Goal: Transaction & Acquisition: Purchase product/service

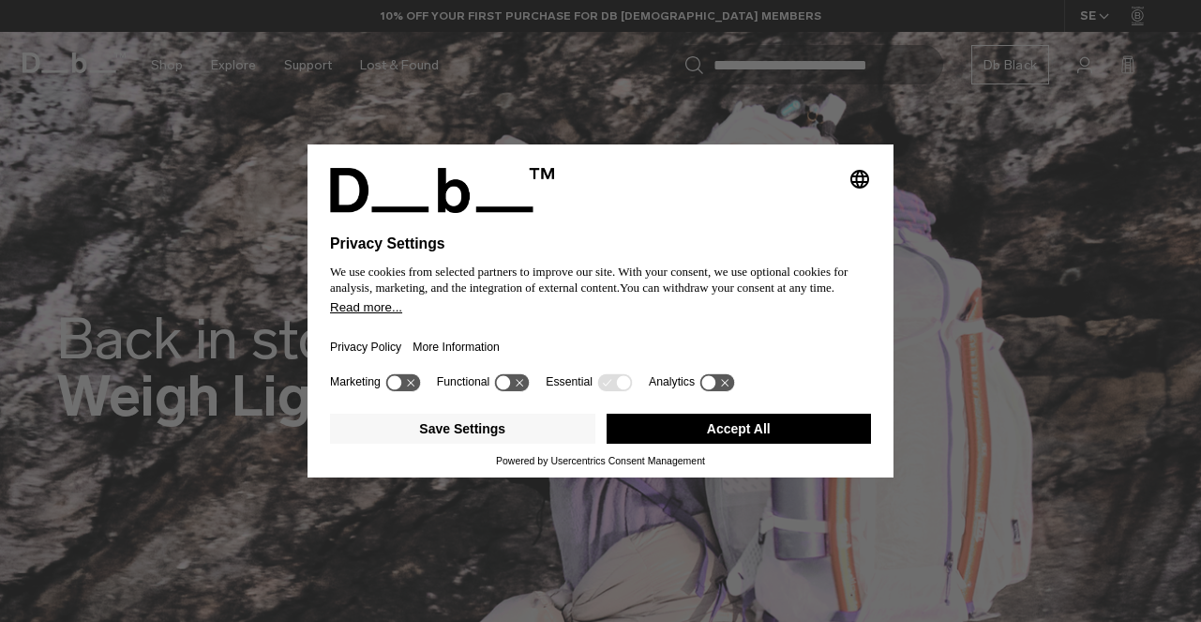
click at [761, 444] on button "Accept All" at bounding box center [739, 429] width 265 height 30
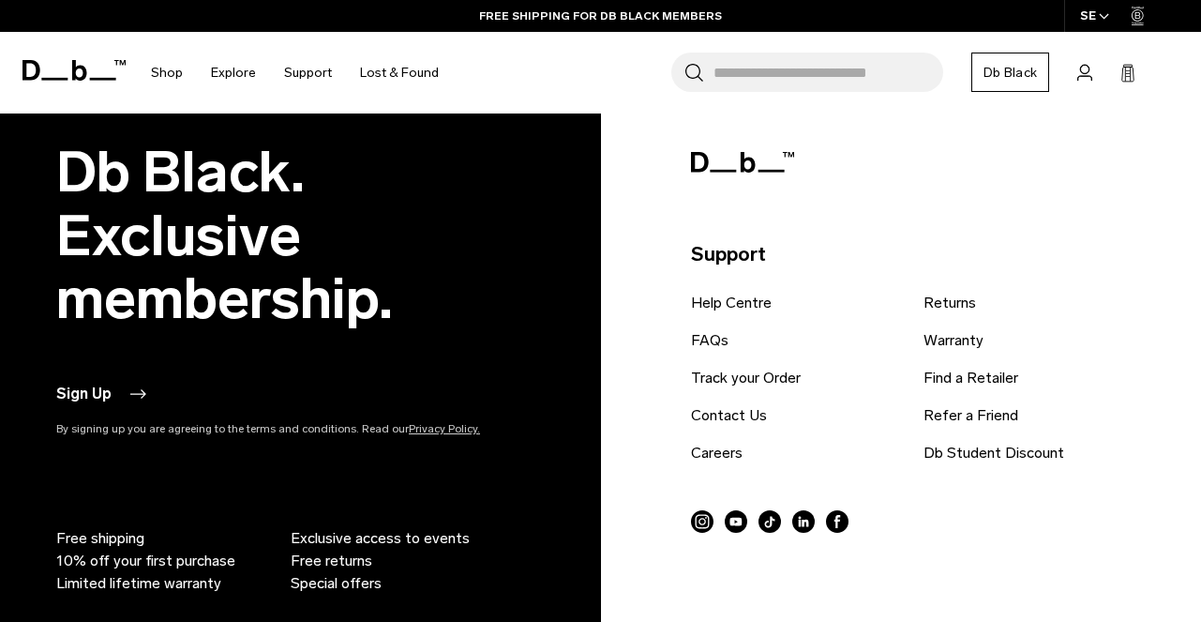
scroll to position [4222, 0]
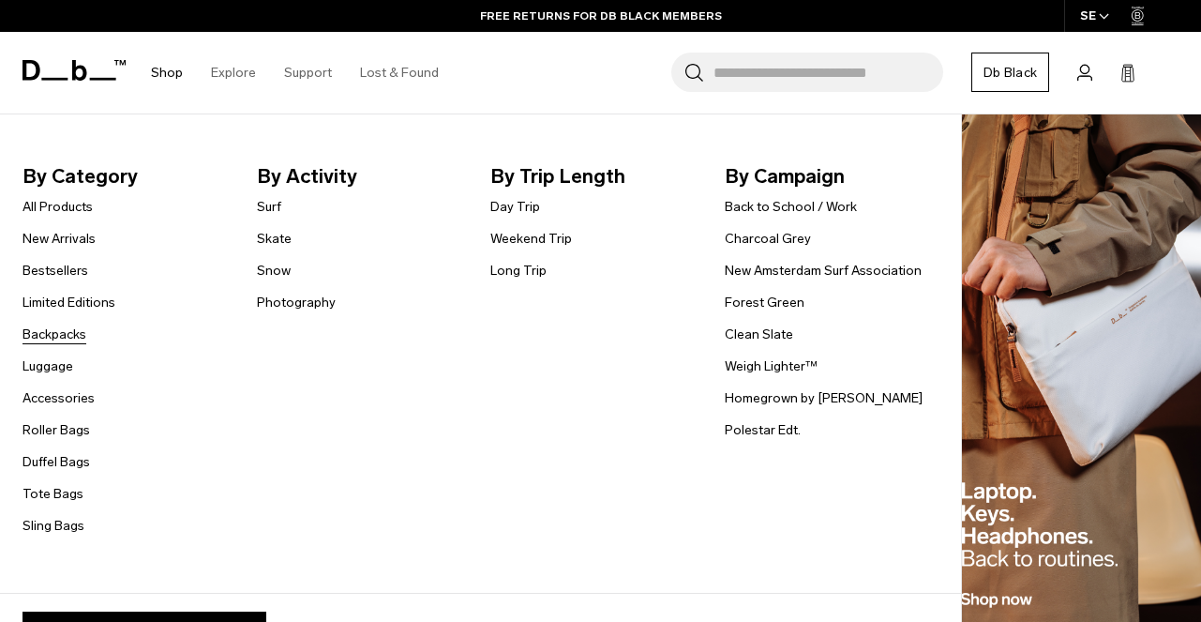
click at [65, 333] on link "Backpacks" at bounding box center [55, 334] width 64 height 20
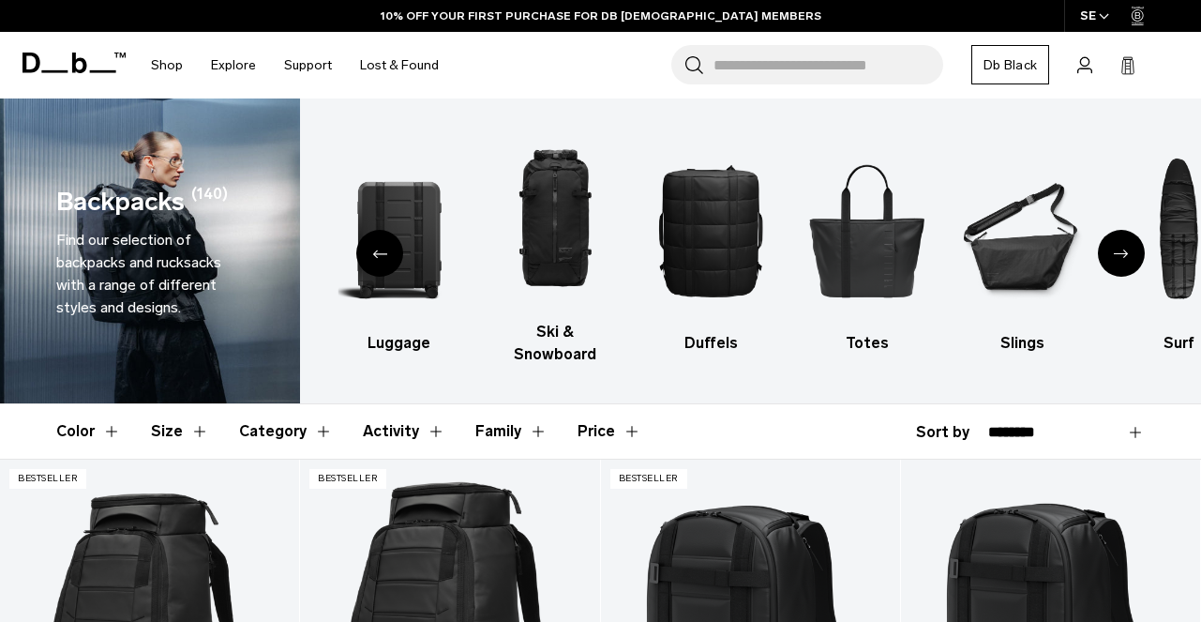
click at [386, 249] on icon "Previous slide" at bounding box center [379, 253] width 15 height 8
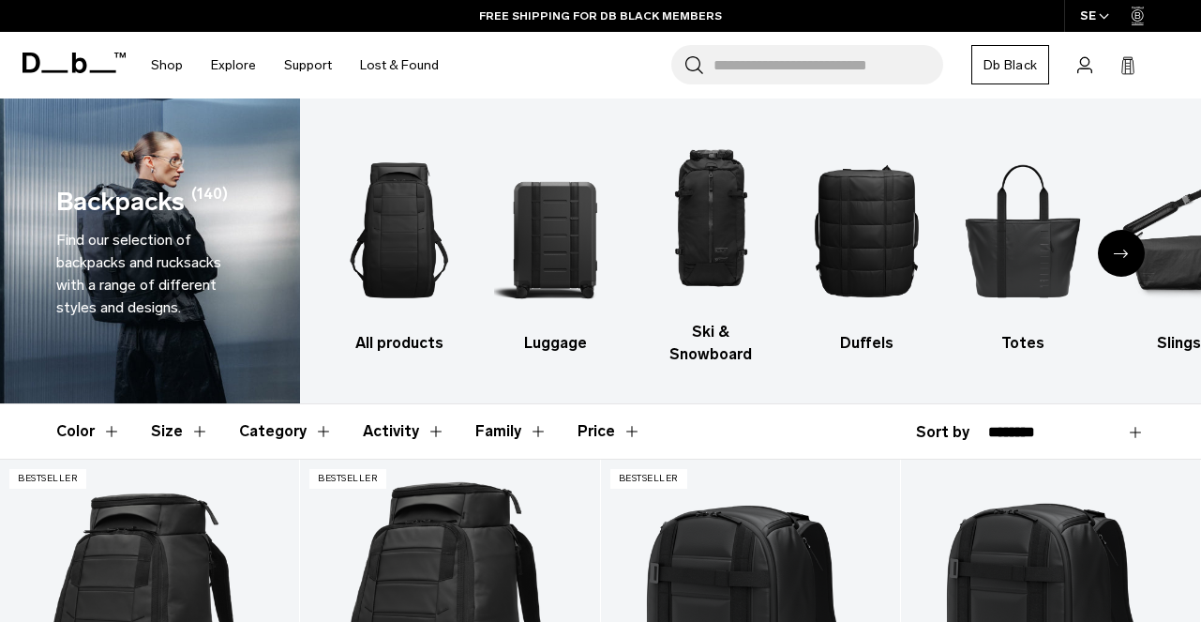
click at [1116, 249] on icon "Next slide" at bounding box center [1121, 253] width 15 height 8
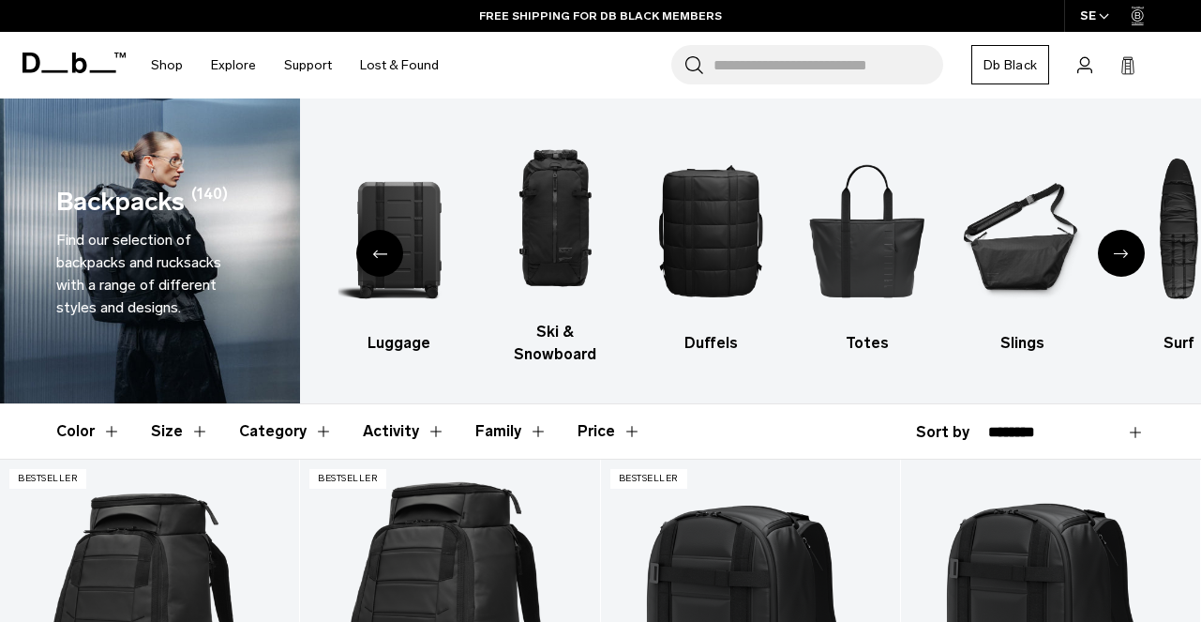
click at [1116, 249] on icon "Next slide" at bounding box center [1121, 253] width 15 height 8
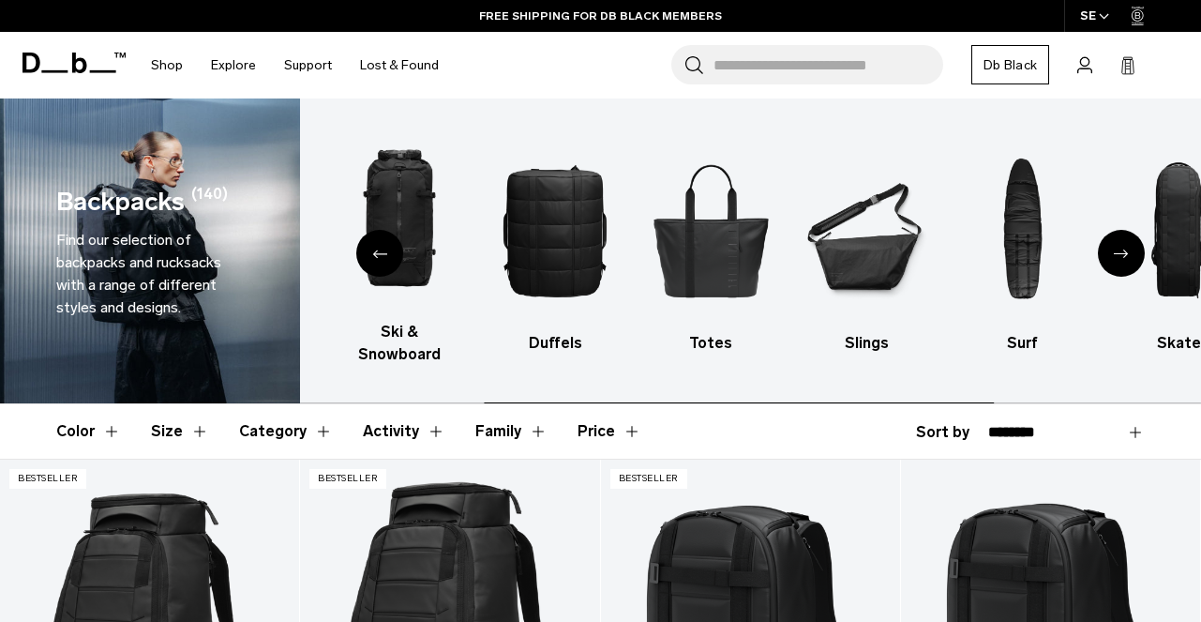
click at [1116, 249] on icon "Next slide" at bounding box center [1121, 253] width 15 height 8
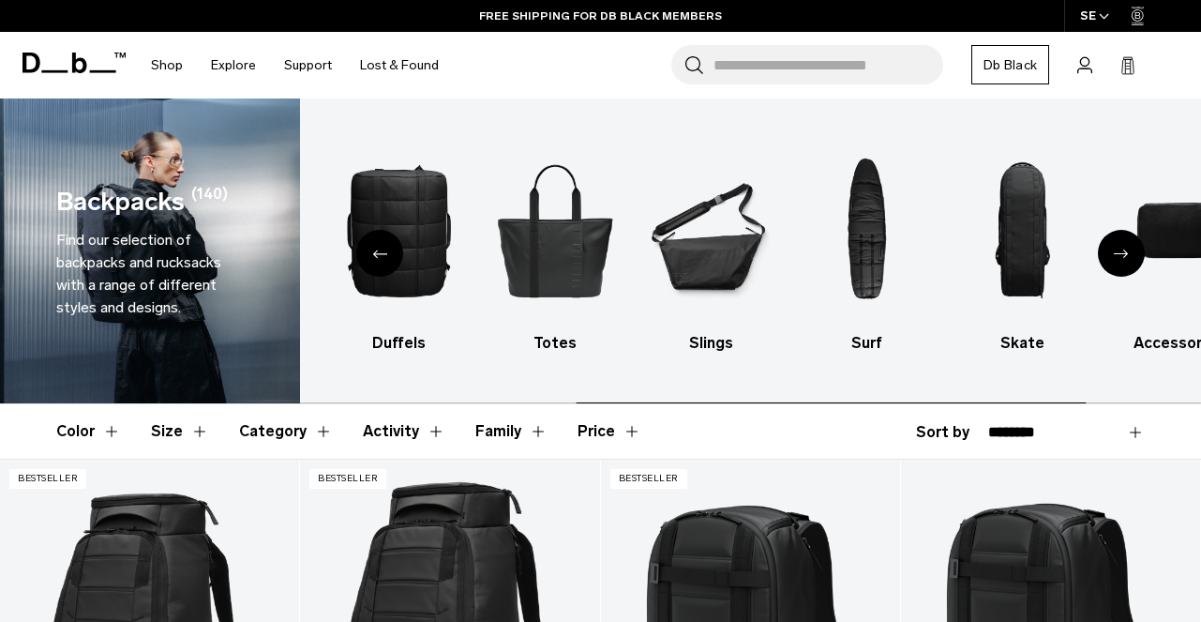
click at [1116, 249] on icon "Next slide" at bounding box center [1121, 253] width 15 height 8
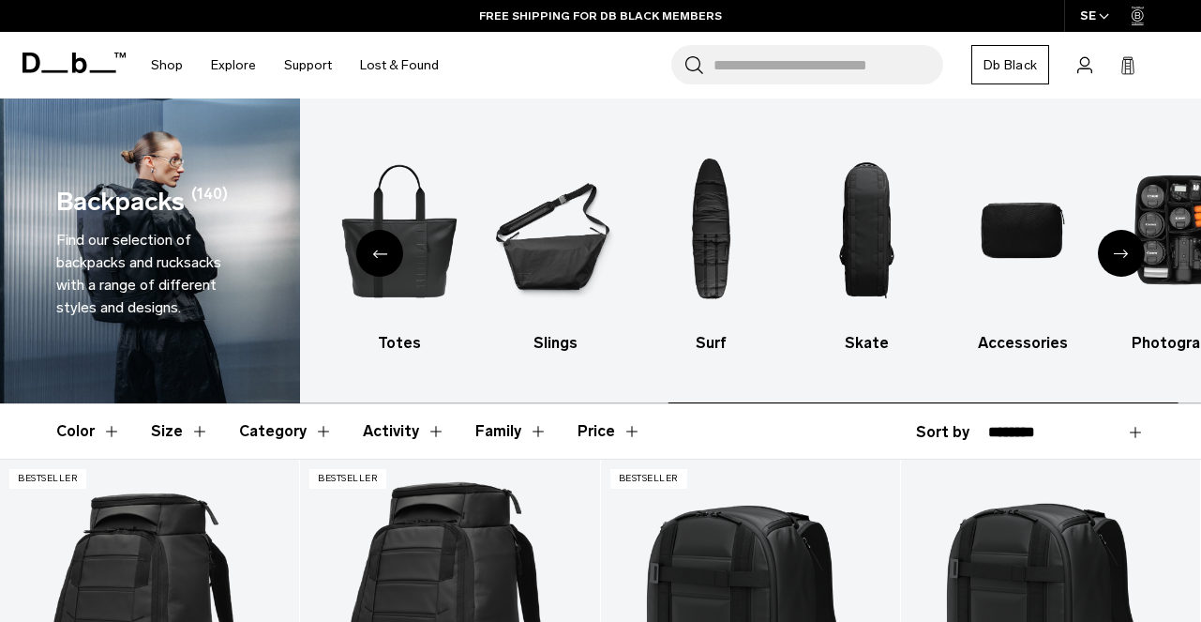
click at [1116, 249] on icon "Next slide" at bounding box center [1121, 253] width 15 height 8
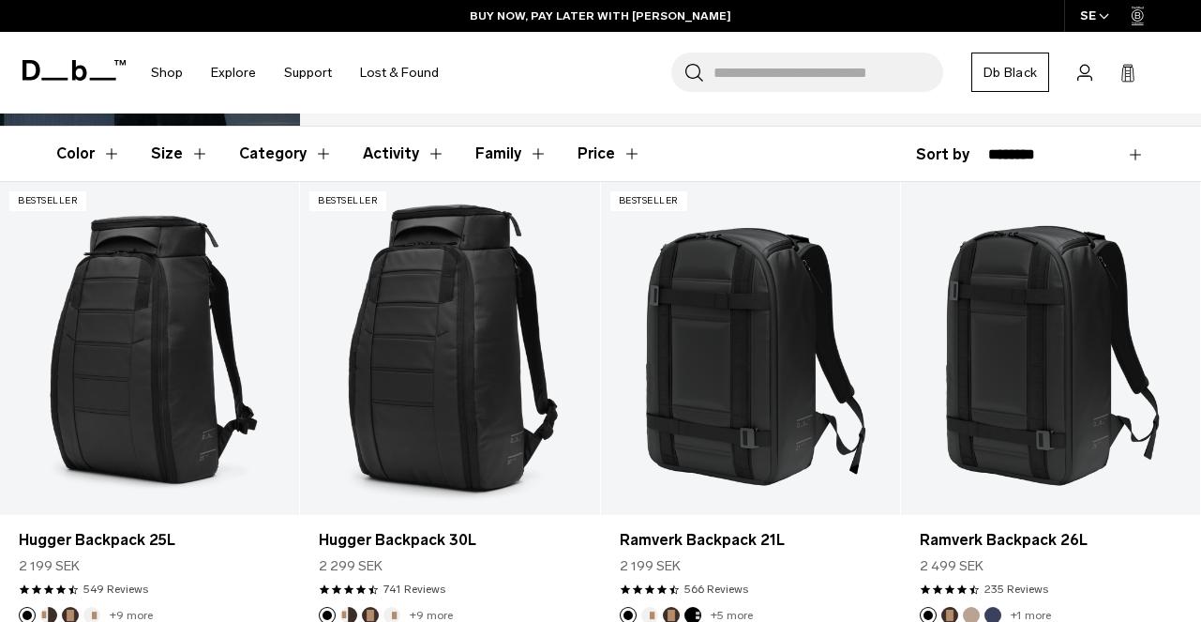
scroll to position [328, 0]
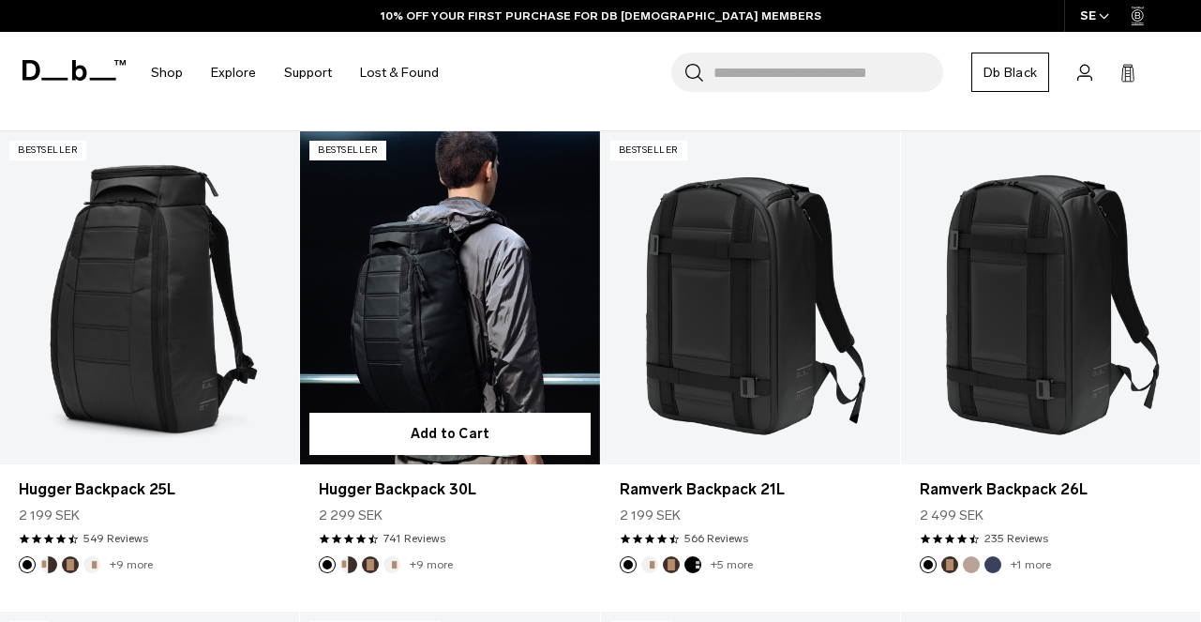
click at [433, 304] on link "Hugger Backpack 30L" at bounding box center [449, 297] width 299 height 333
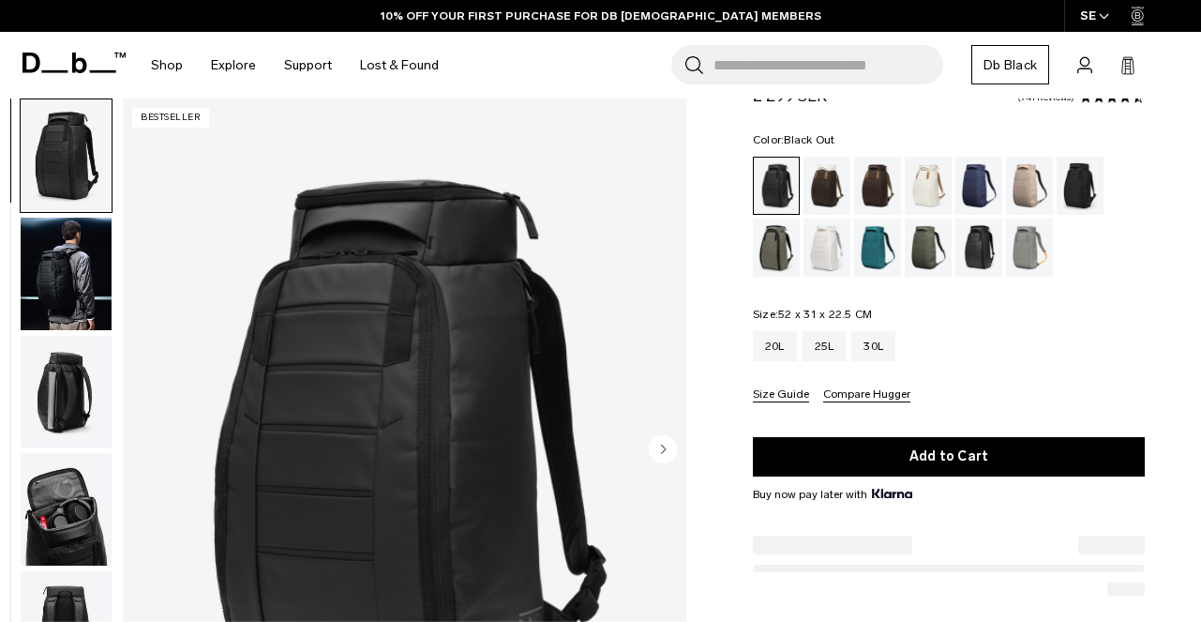
scroll to position [118, 0]
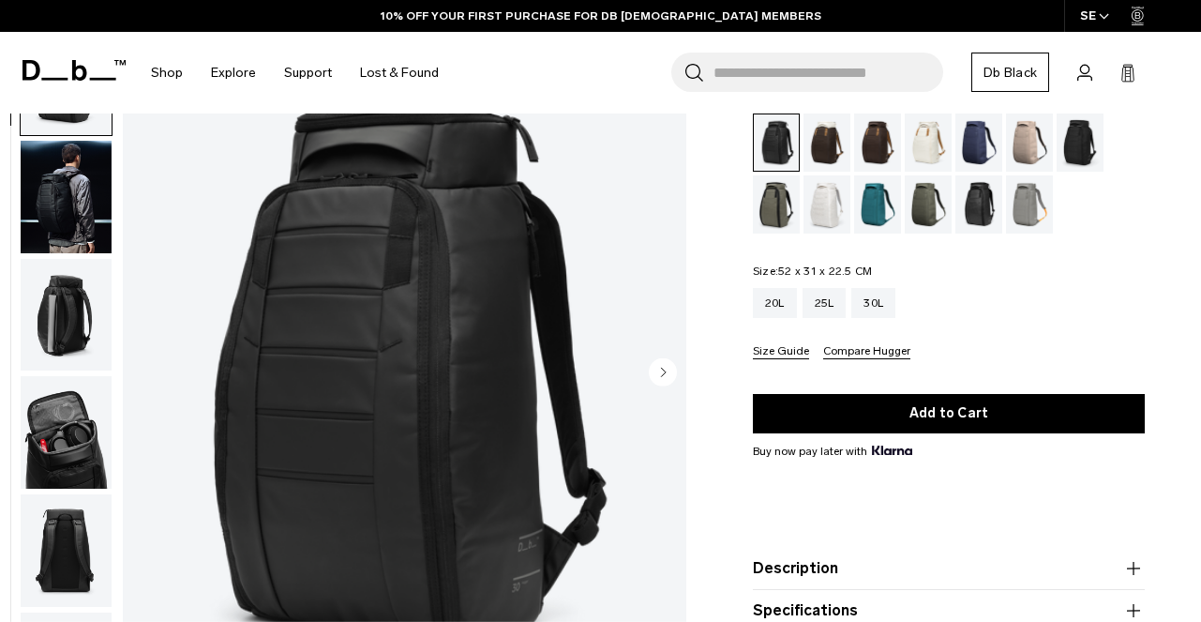
click at [662, 360] on circle "Next slide" at bounding box center [663, 371] width 28 height 28
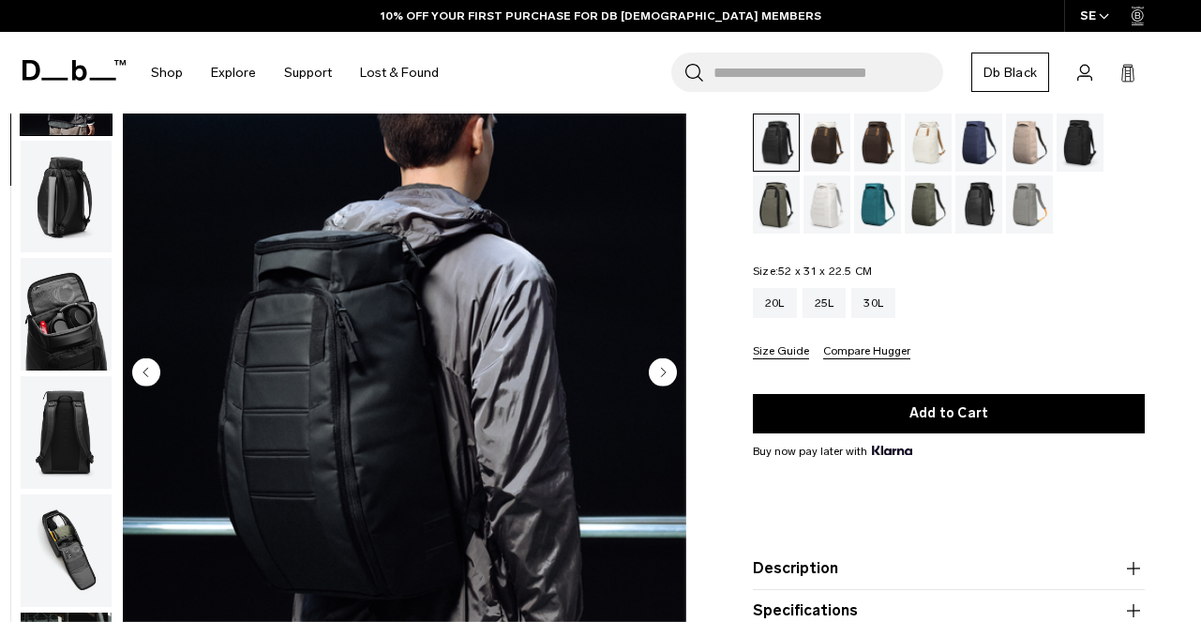
click at [662, 360] on circle "Next slide" at bounding box center [663, 371] width 28 height 28
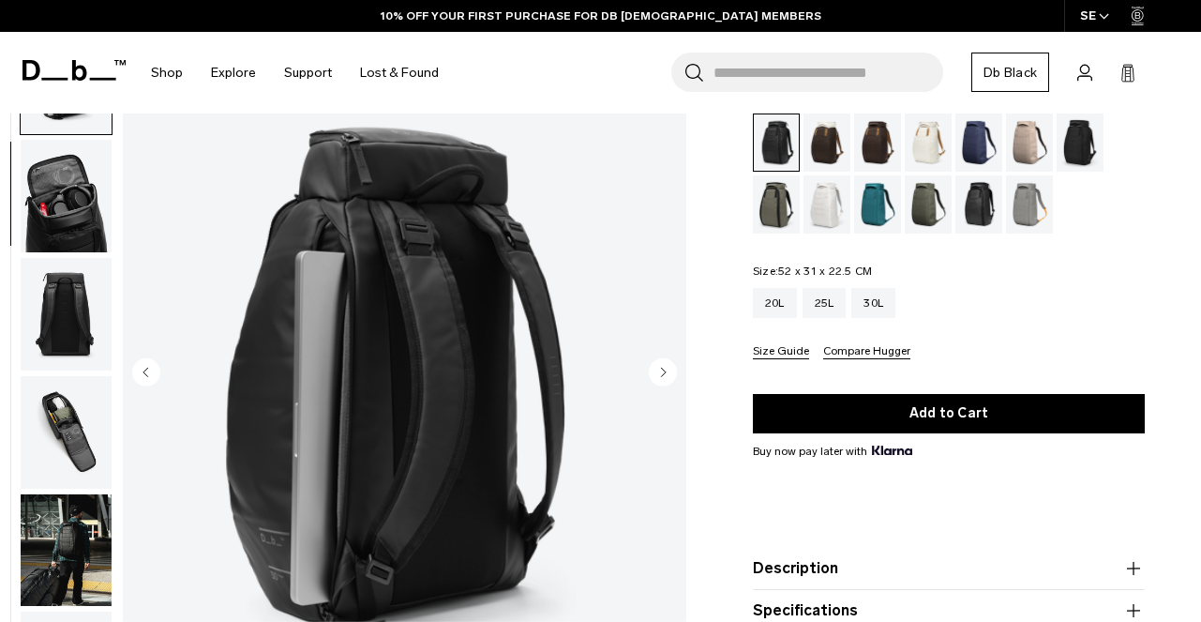
click at [662, 365] on circle "Next slide" at bounding box center [663, 371] width 28 height 28
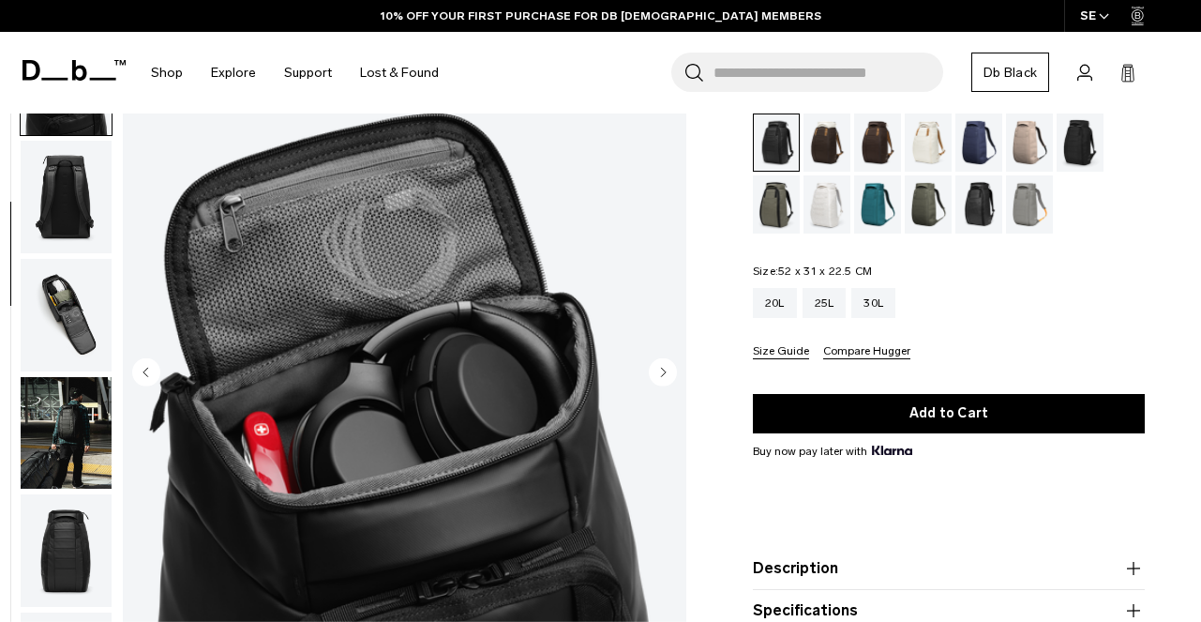
click at [662, 364] on circle "Next slide" at bounding box center [663, 371] width 28 height 28
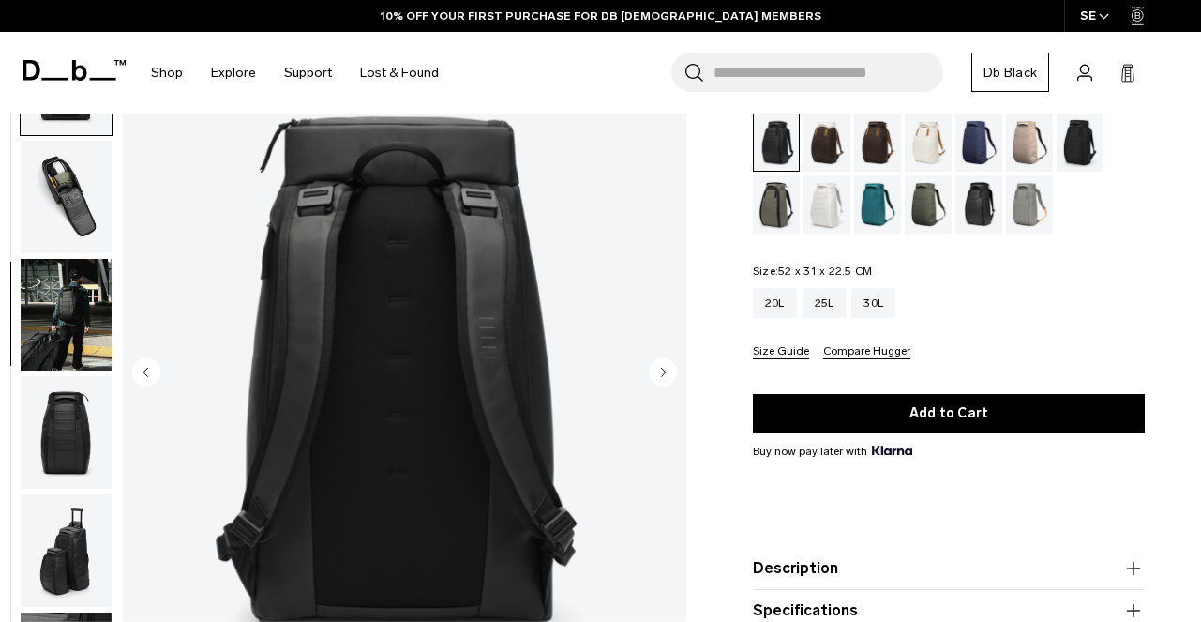
click at [663, 365] on circle "Next slide" at bounding box center [663, 371] width 28 height 28
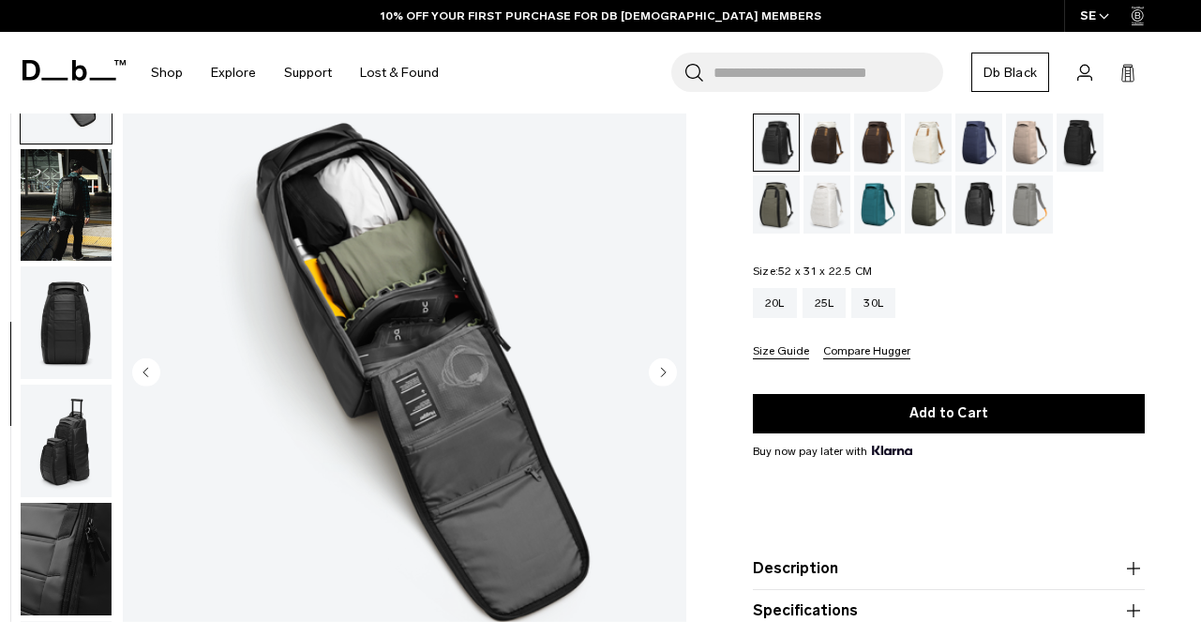
scroll to position [589, 0]
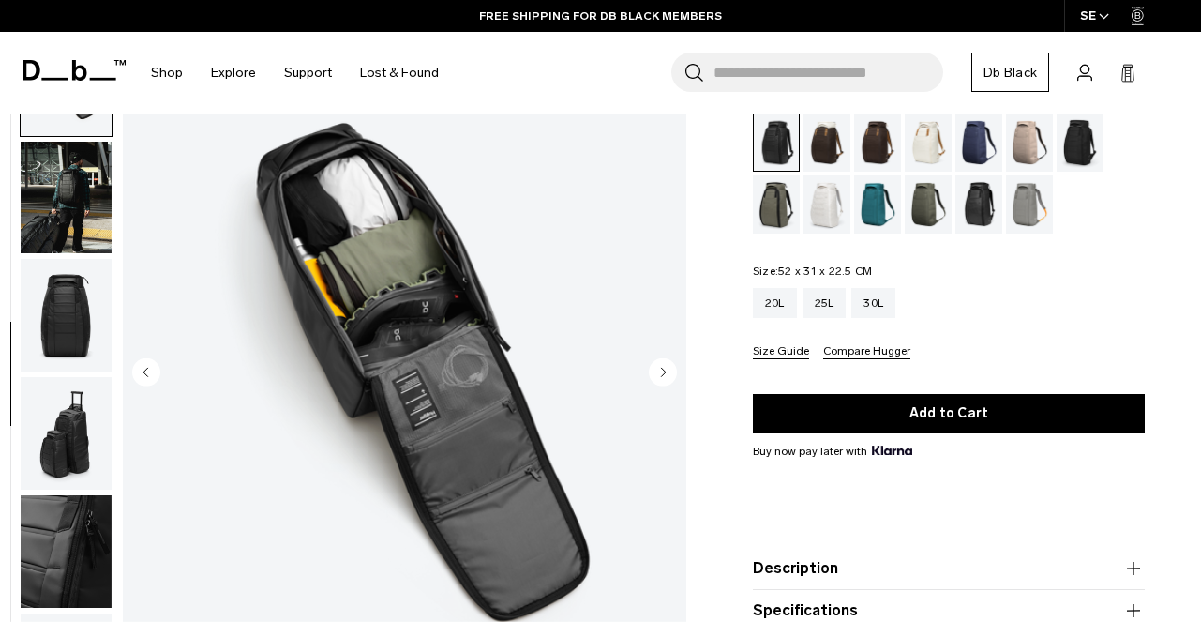
click at [663, 366] on circle "Next slide" at bounding box center [663, 371] width 28 height 28
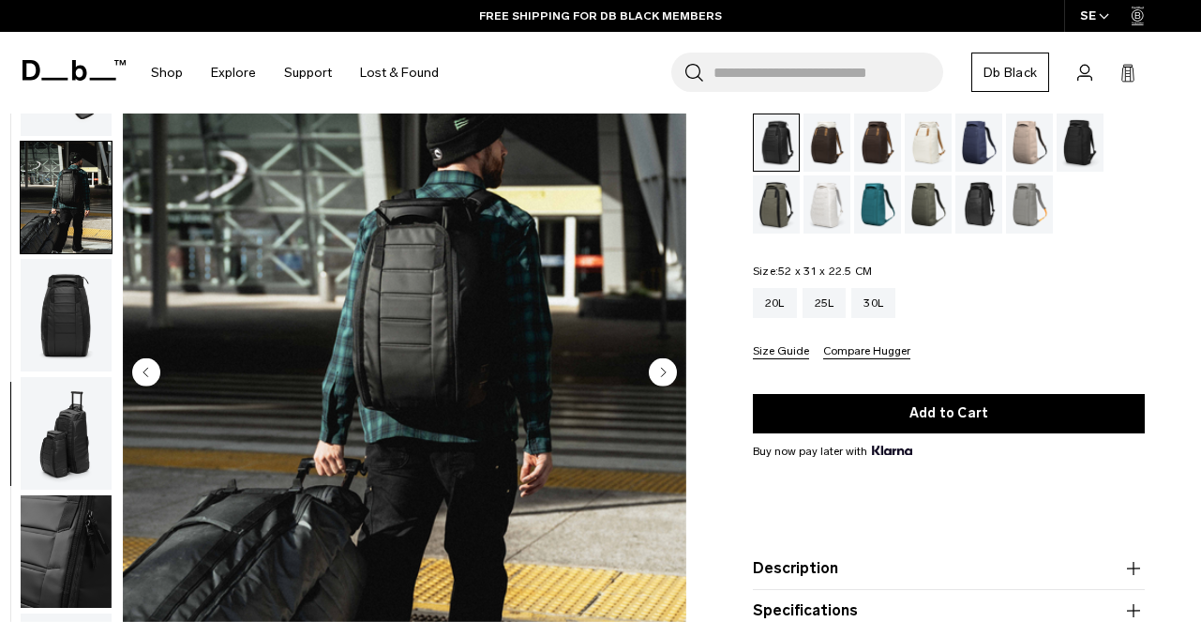
click at [663, 366] on circle "Next slide" at bounding box center [663, 371] width 28 height 28
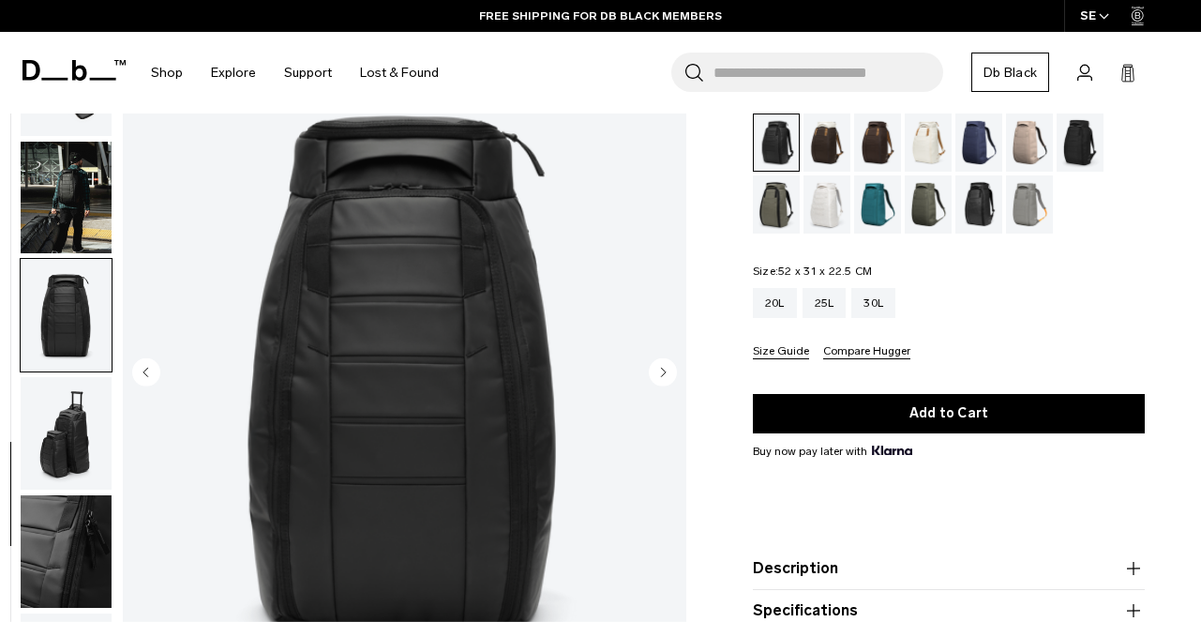
click at [663, 366] on circle "Next slide" at bounding box center [663, 371] width 28 height 28
